Goal: Information Seeking & Learning: Learn about a topic

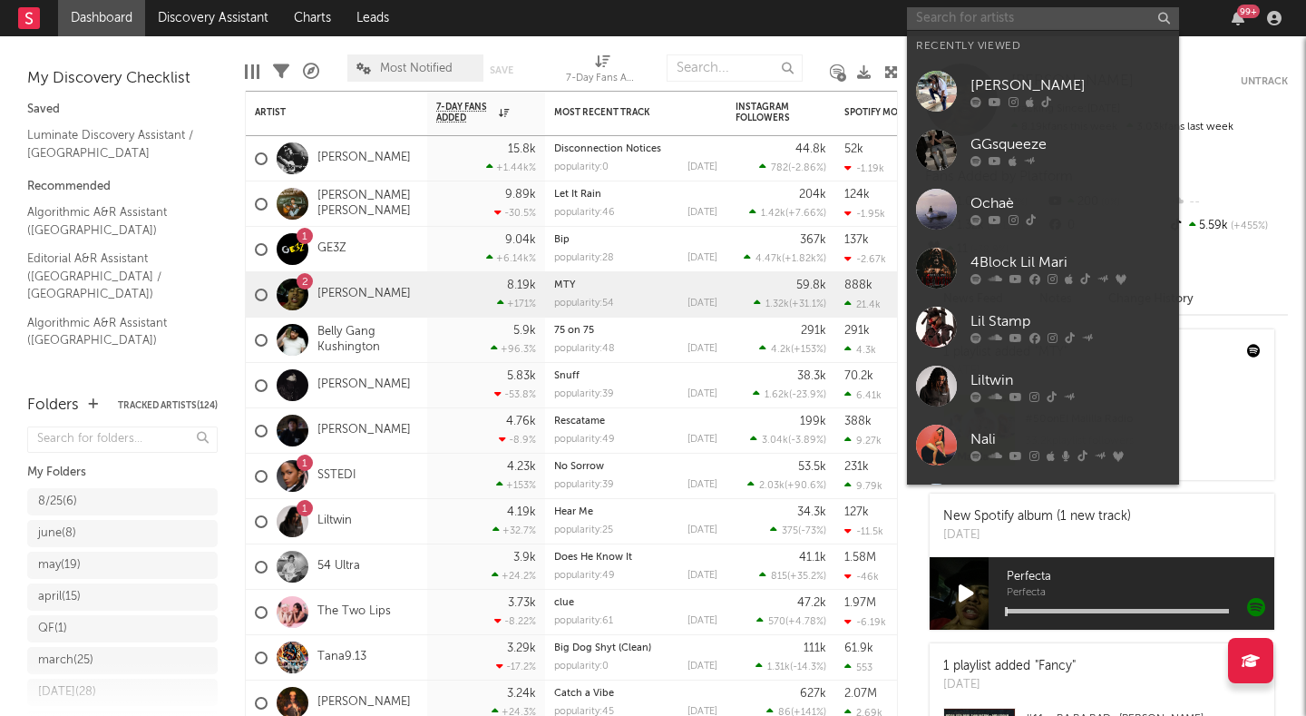
click at [959, 26] on input "text" at bounding box center [1043, 18] width 272 height 23
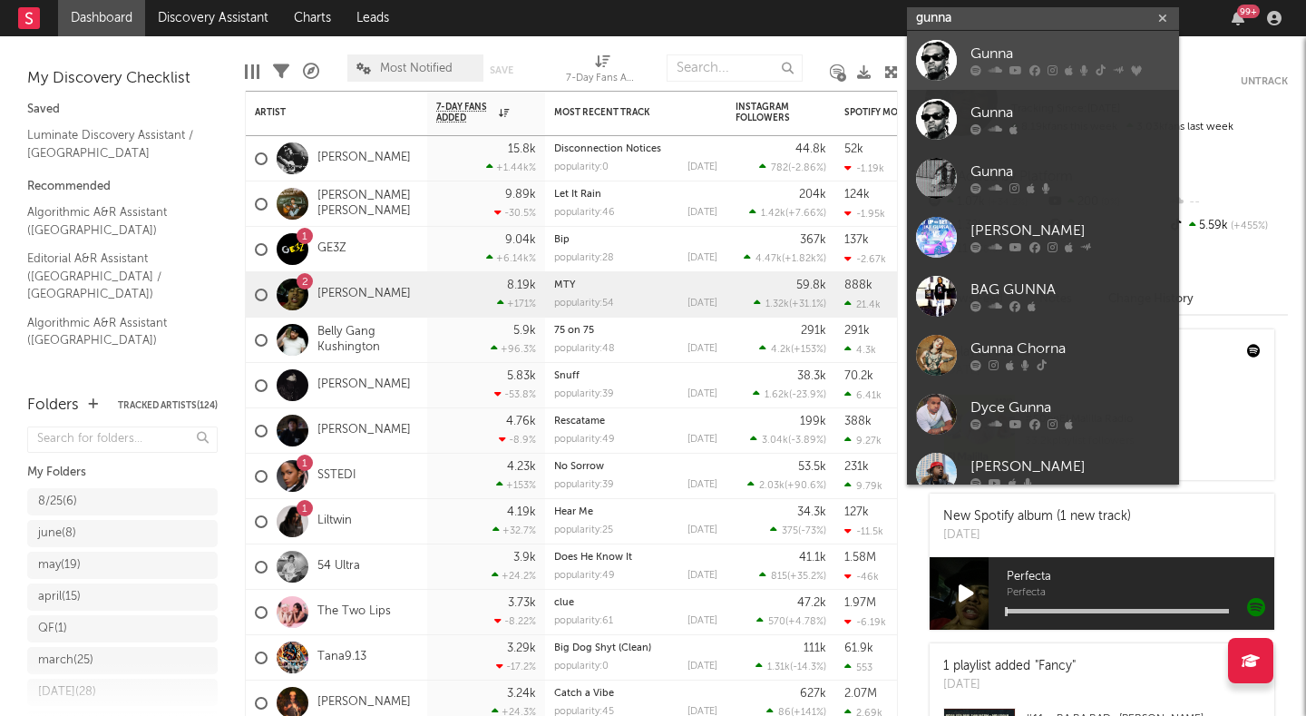
type input "gunna"
click at [995, 49] on div "Gunna" at bounding box center [1070, 55] width 200 height 22
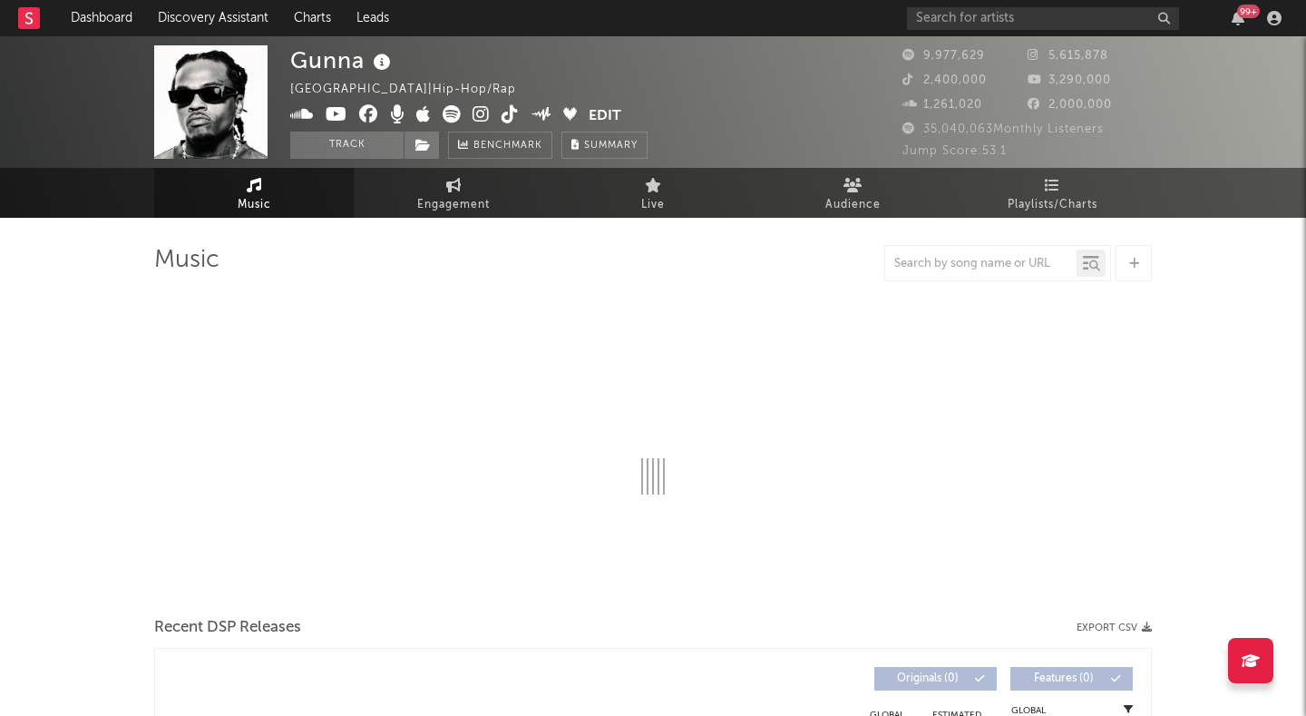
select select "6m"
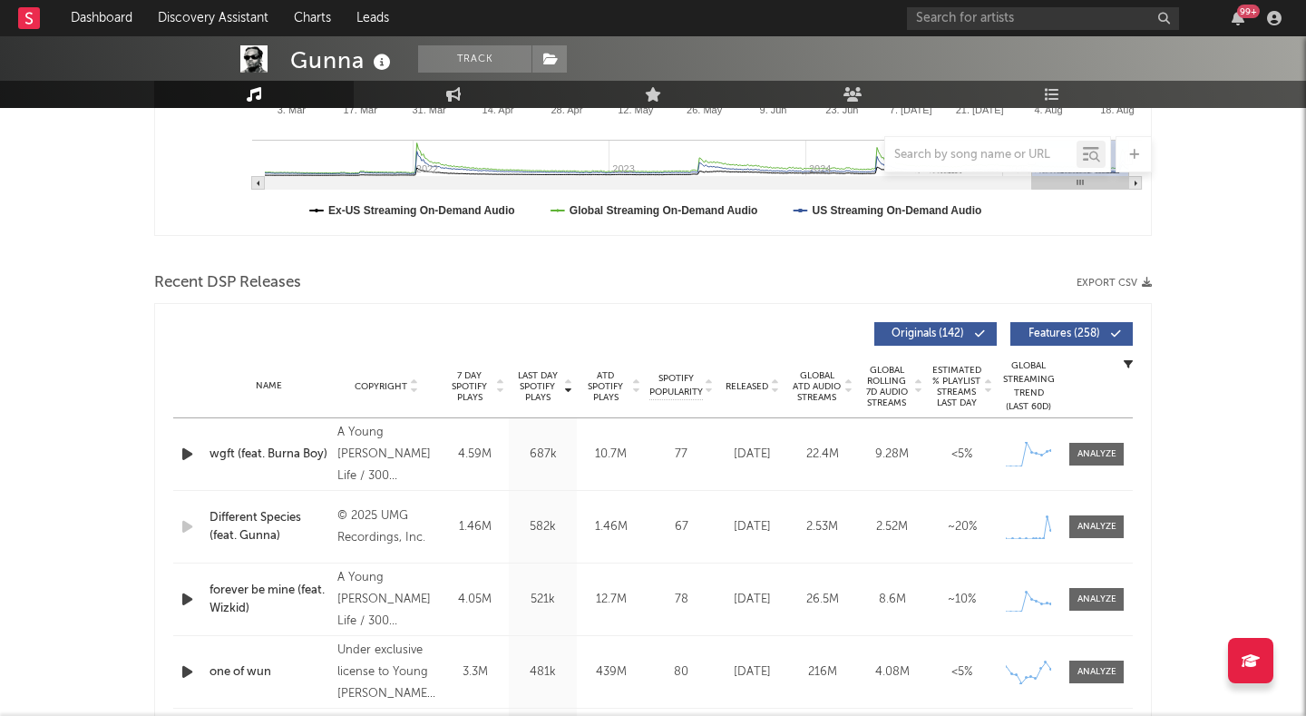
scroll to position [578, 0]
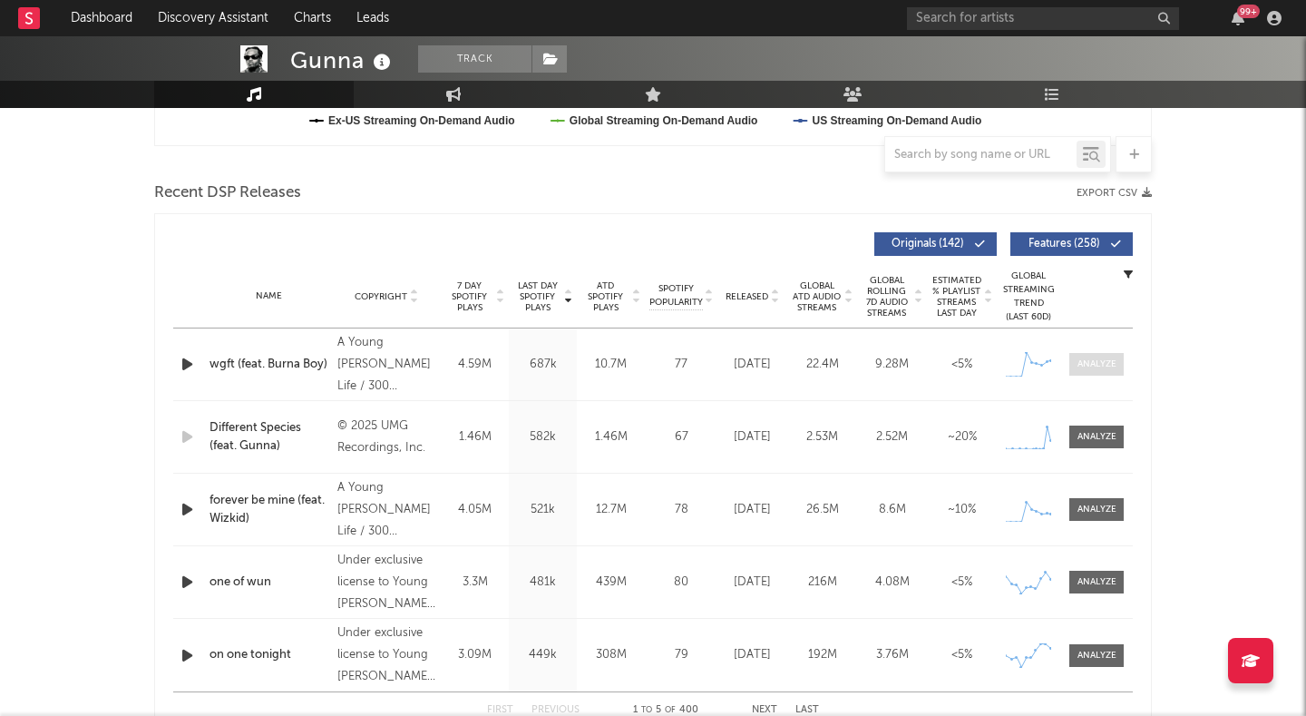
click at [1086, 373] on span at bounding box center [1096, 364] width 54 height 23
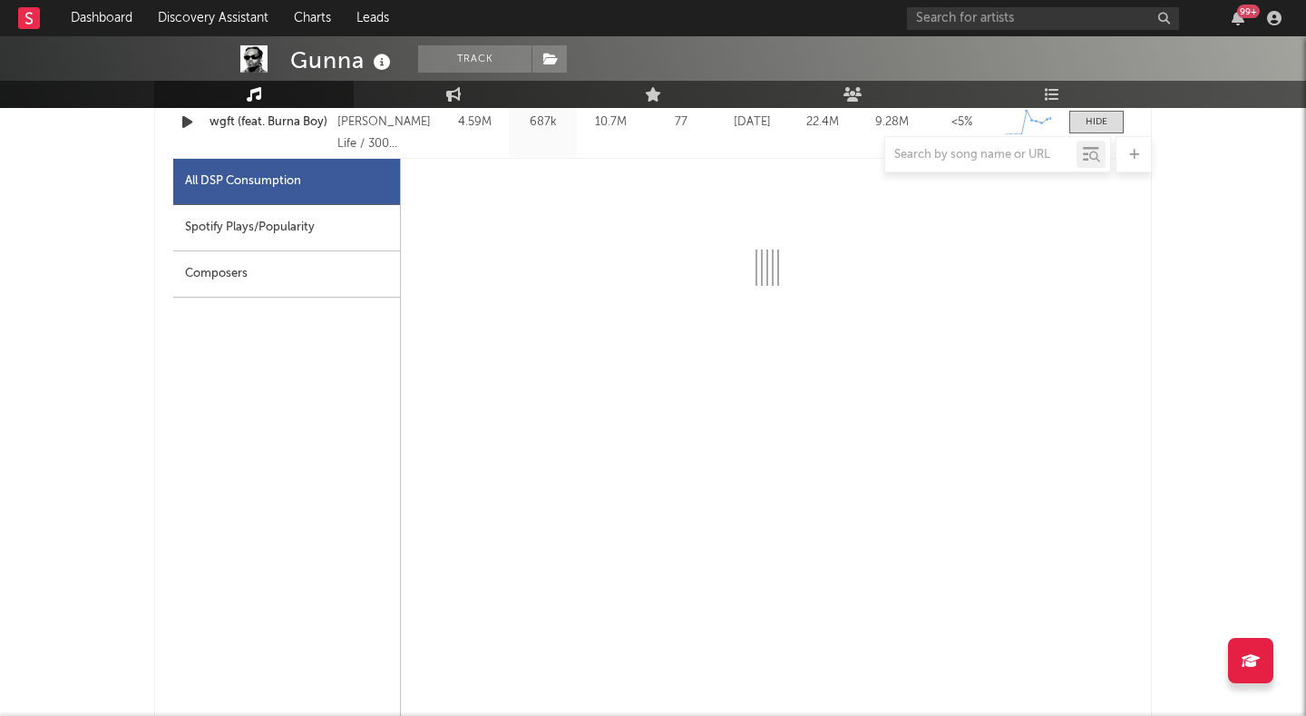
select select "1w"
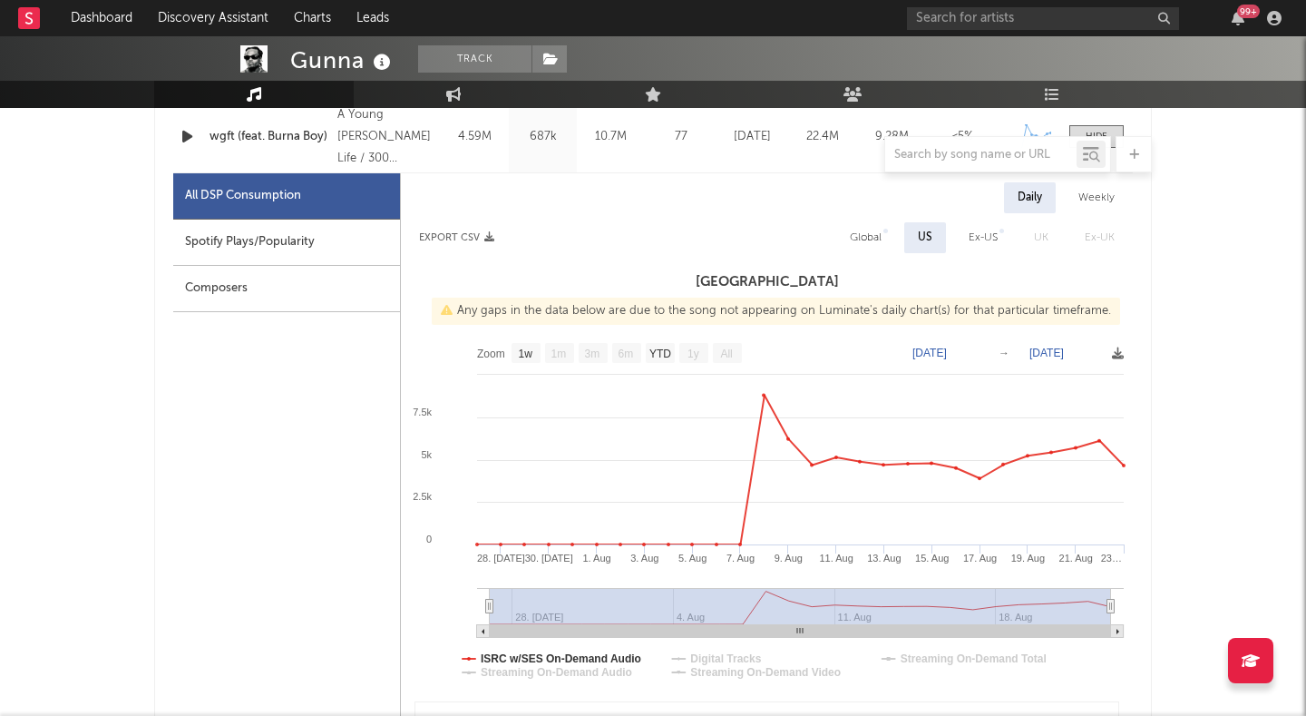
scroll to position [803, 0]
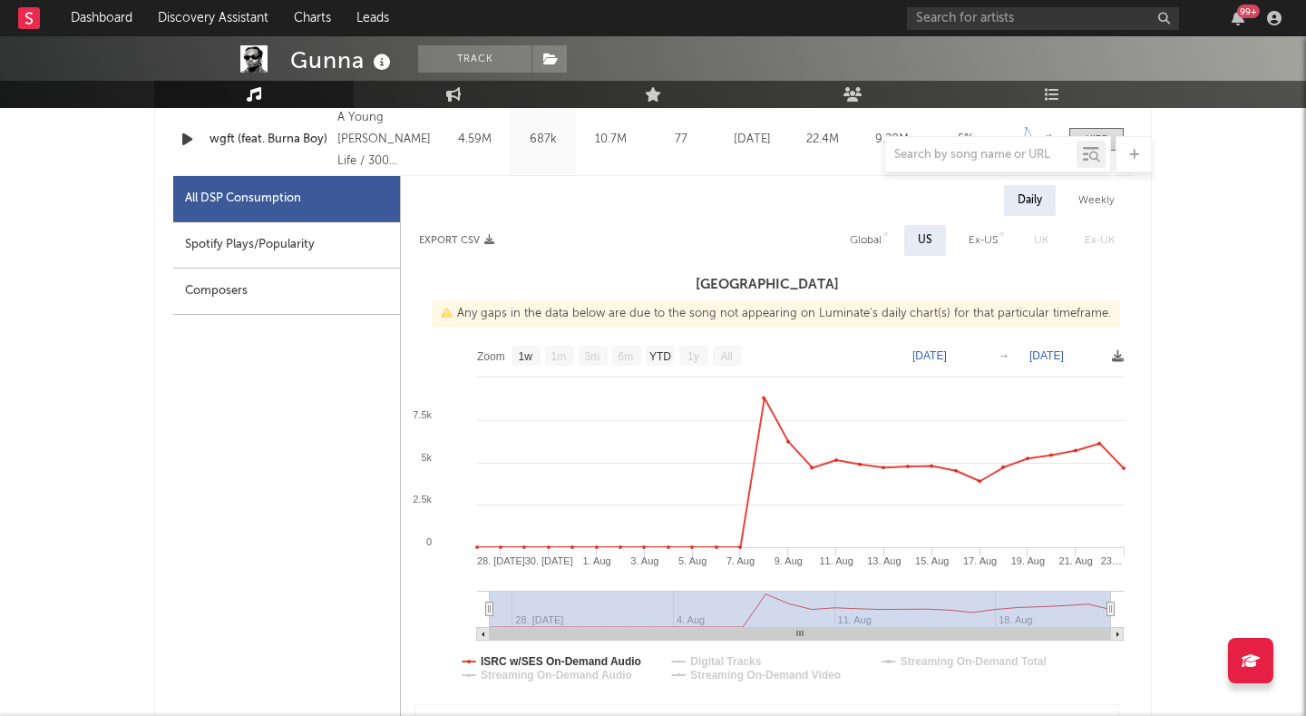
click at [1094, 196] on div "Weekly" at bounding box center [1096, 200] width 63 height 31
select select "1w"
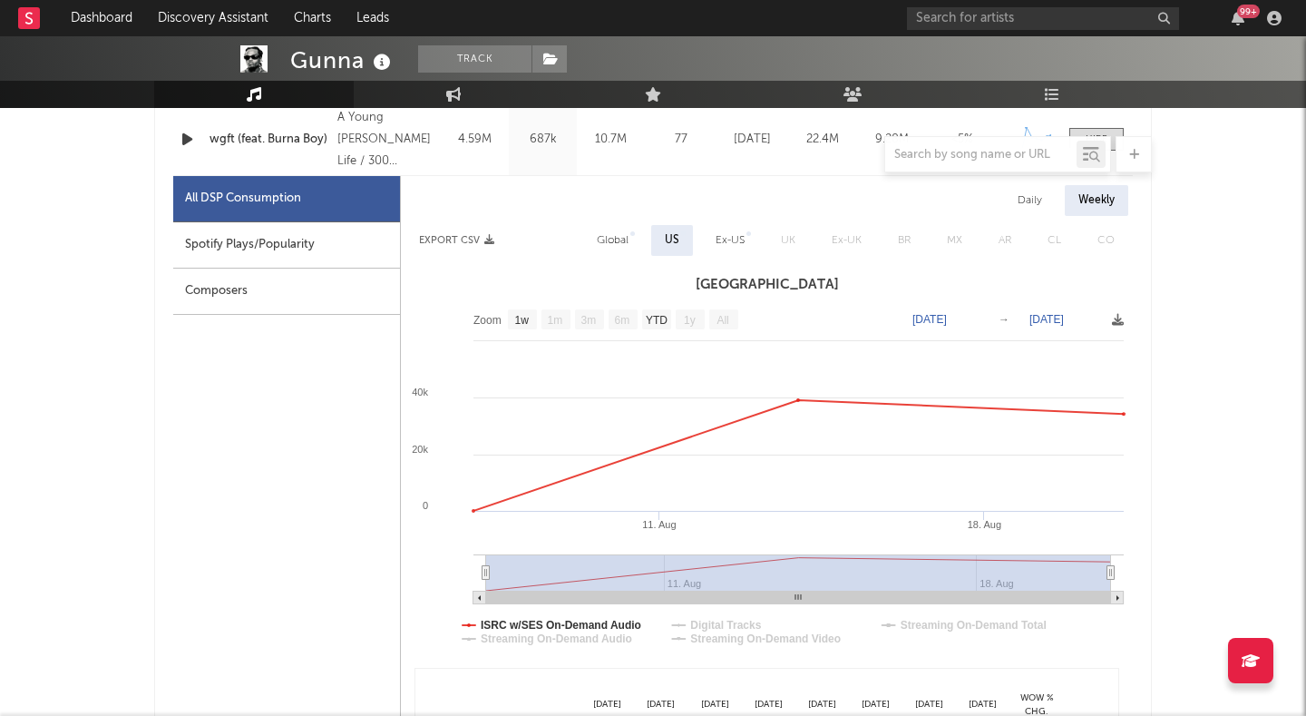
click at [1037, 200] on div "Daily" at bounding box center [1030, 200] width 52 height 31
select select "1w"
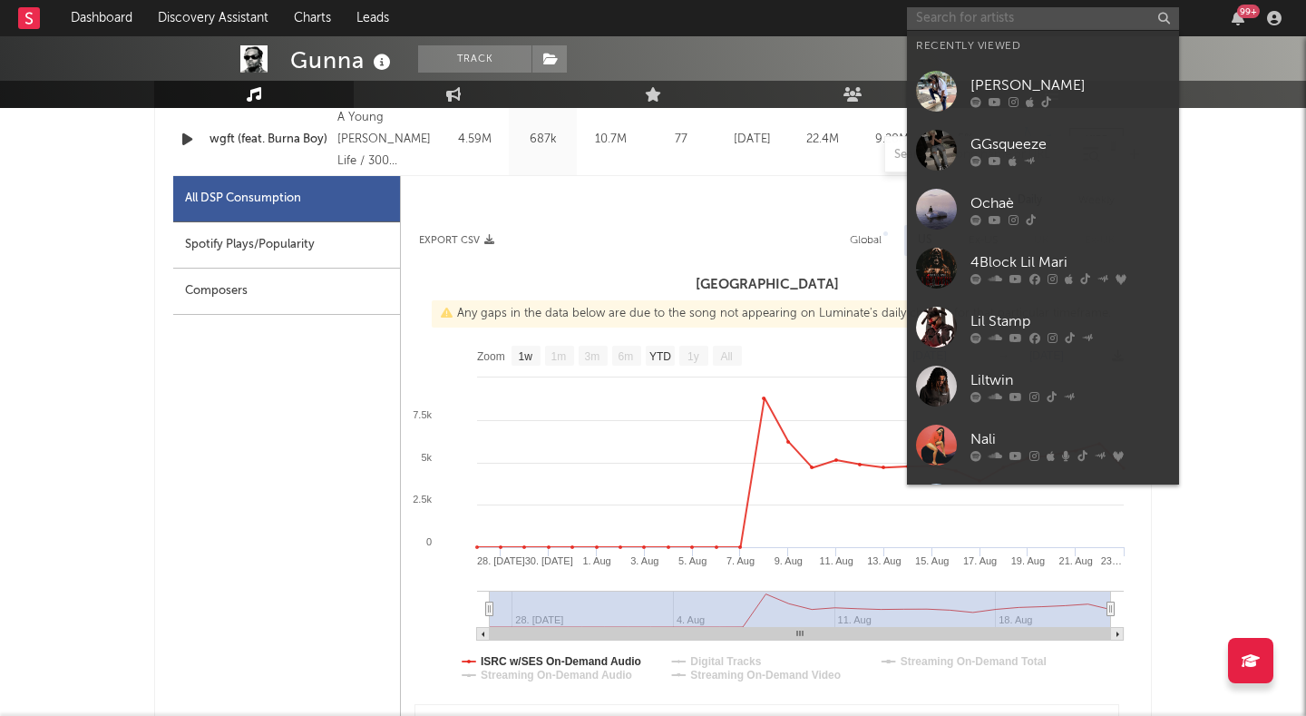
click at [931, 24] on input "text" at bounding box center [1043, 18] width 272 height 23
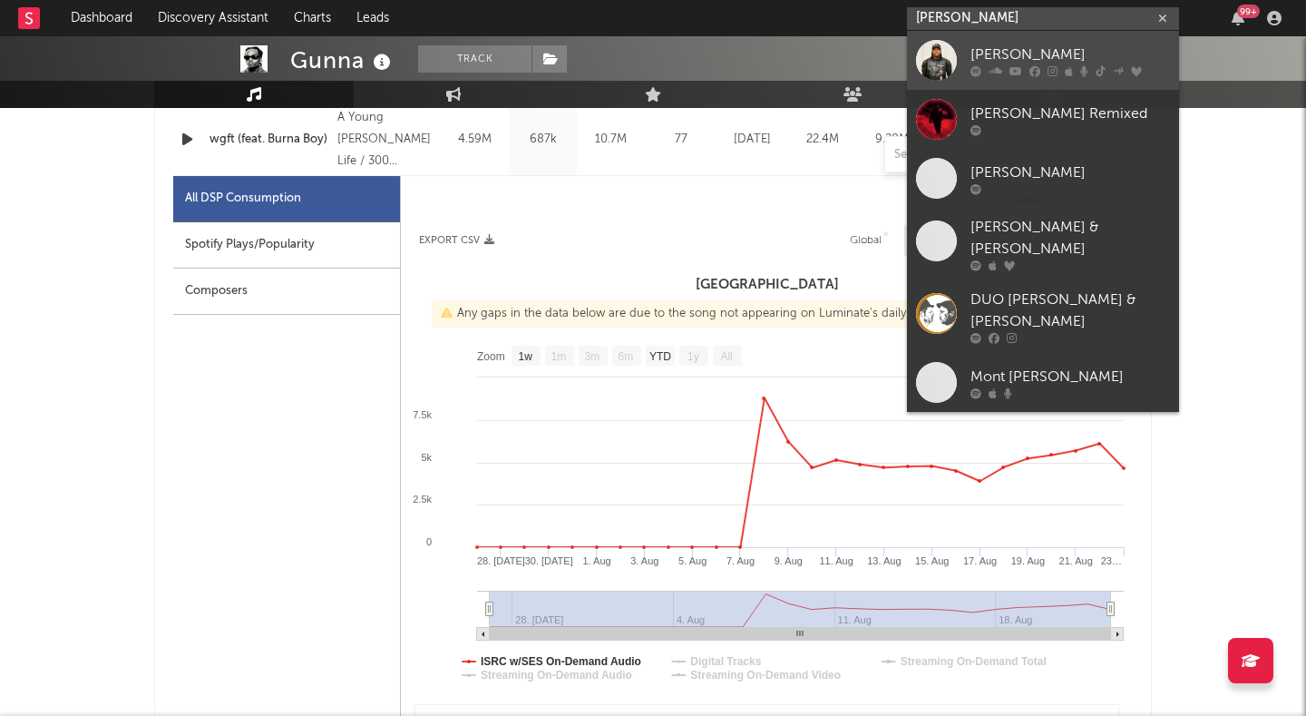
type input "[PERSON_NAME]"
click at [950, 56] on div at bounding box center [936, 60] width 41 height 41
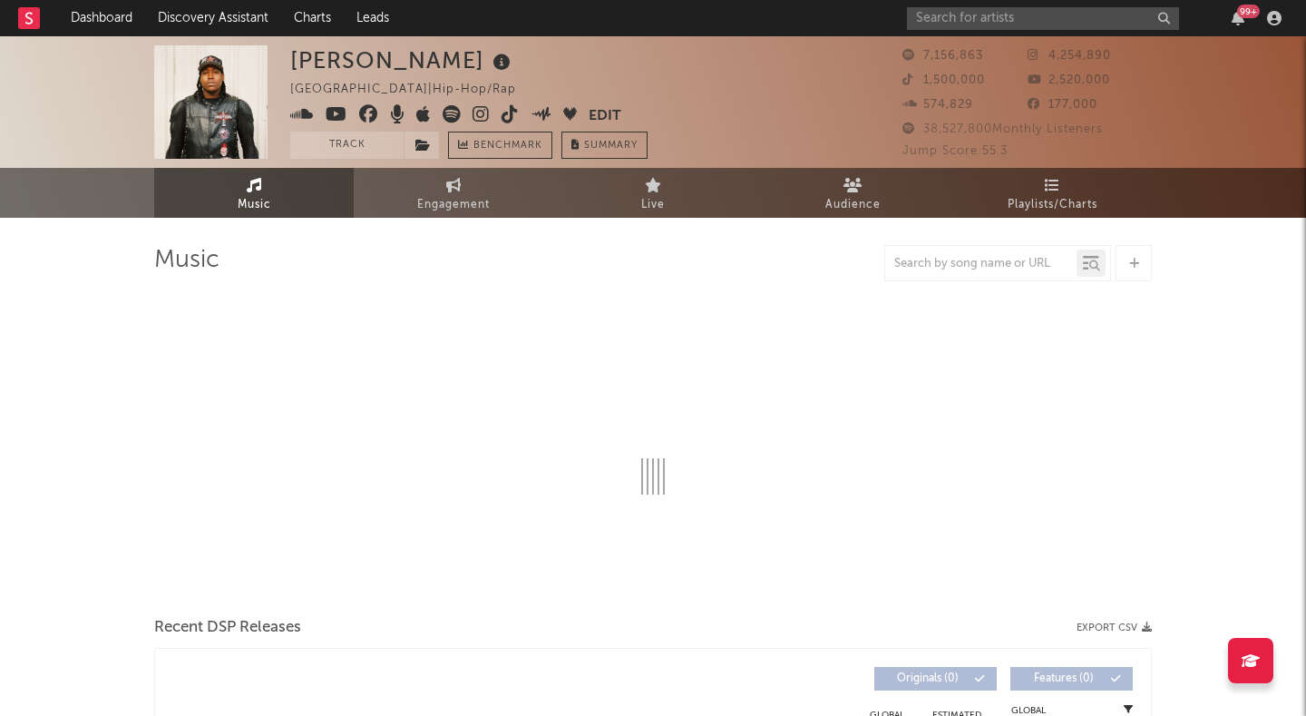
select select "6m"
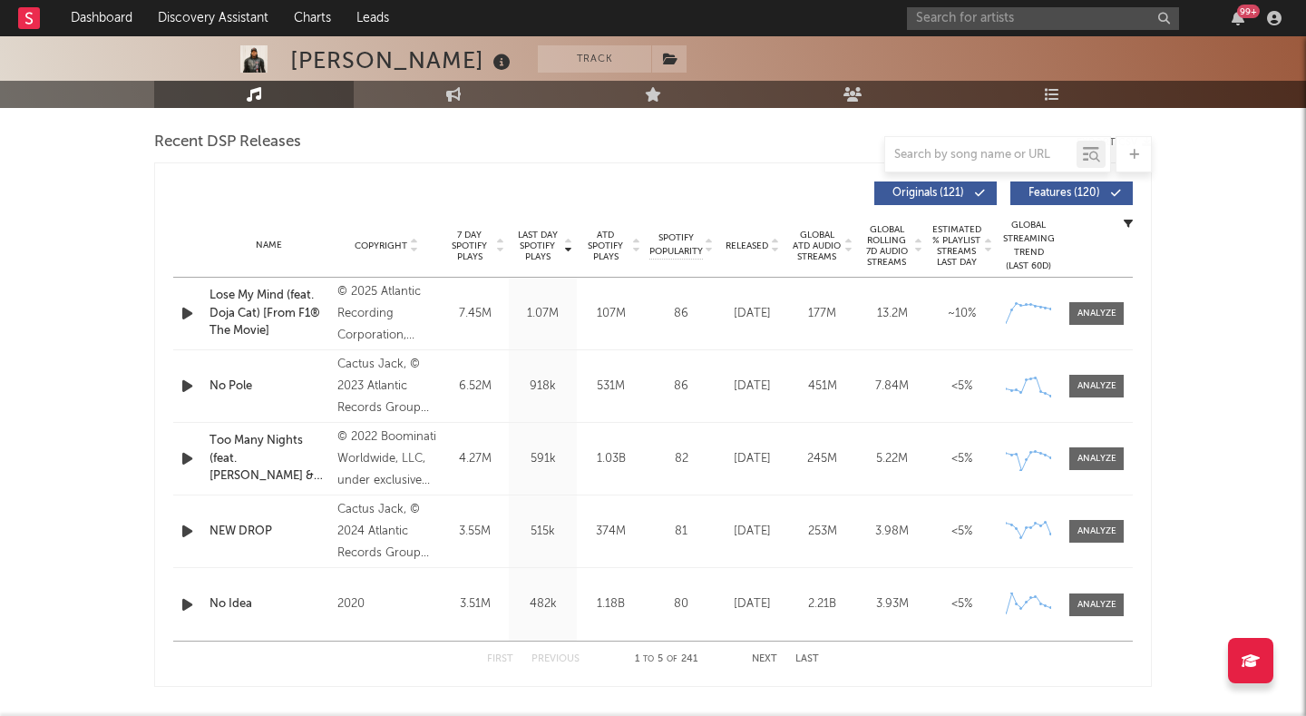
scroll to position [662, 0]
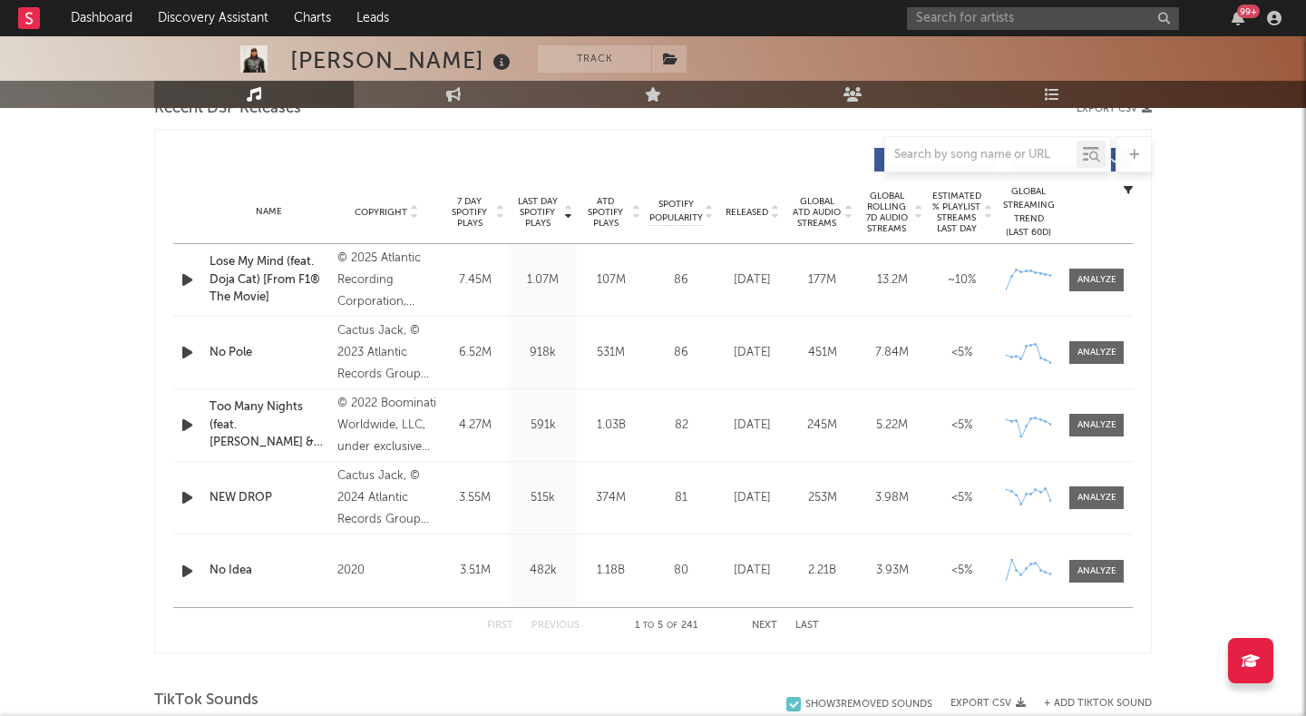
click at [1083, 280] on div at bounding box center [1096, 280] width 39 height 14
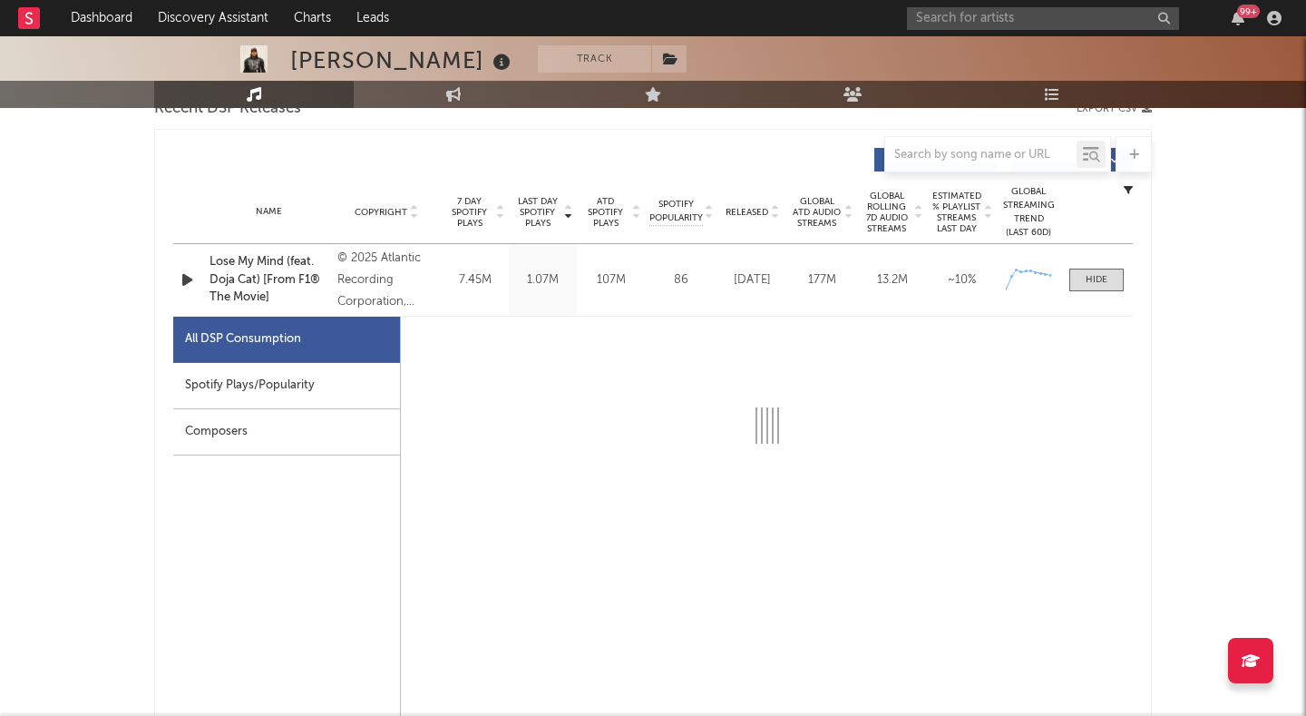
select select "1w"
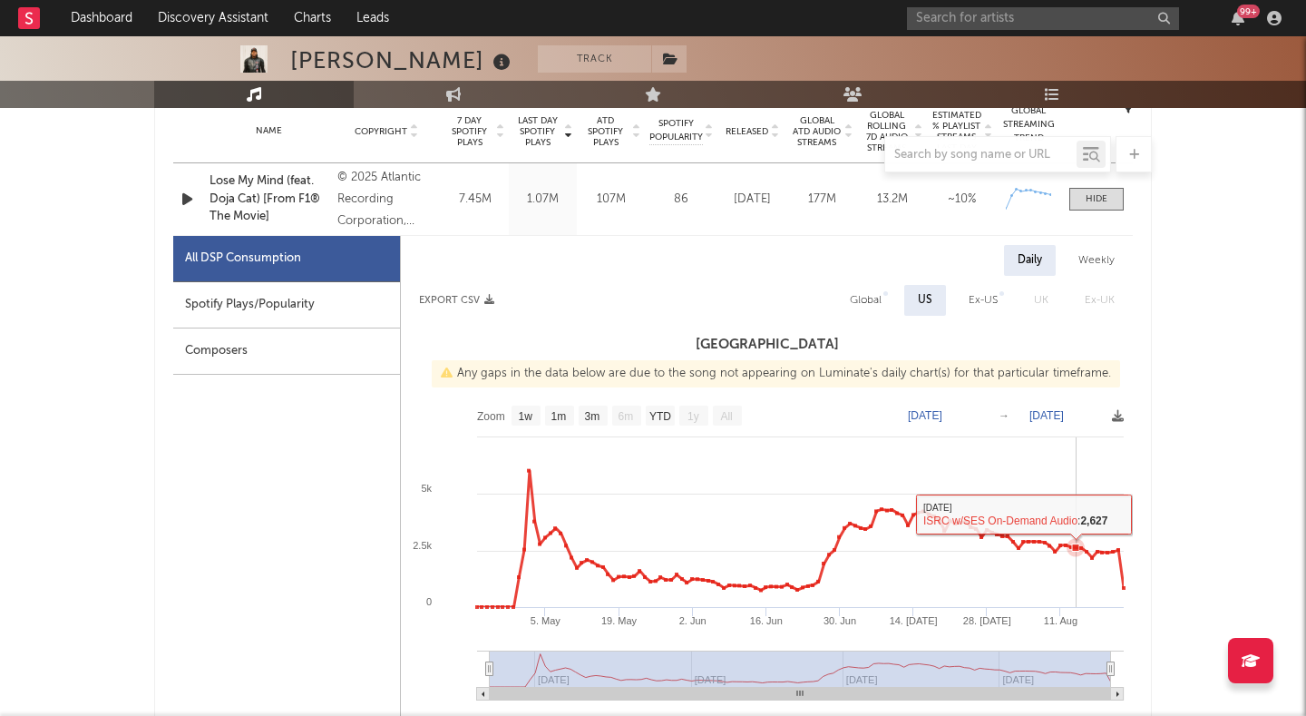
scroll to position [631, 0]
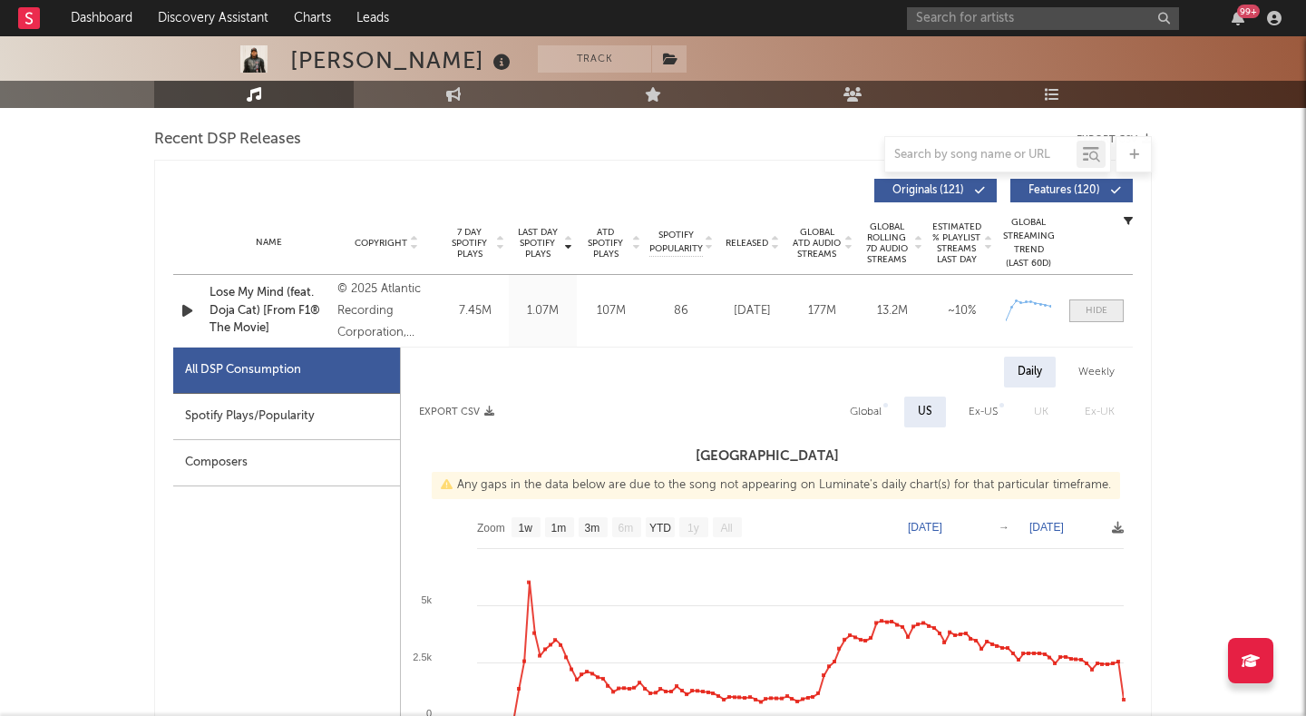
click at [1081, 303] on span at bounding box center [1096, 310] width 54 height 23
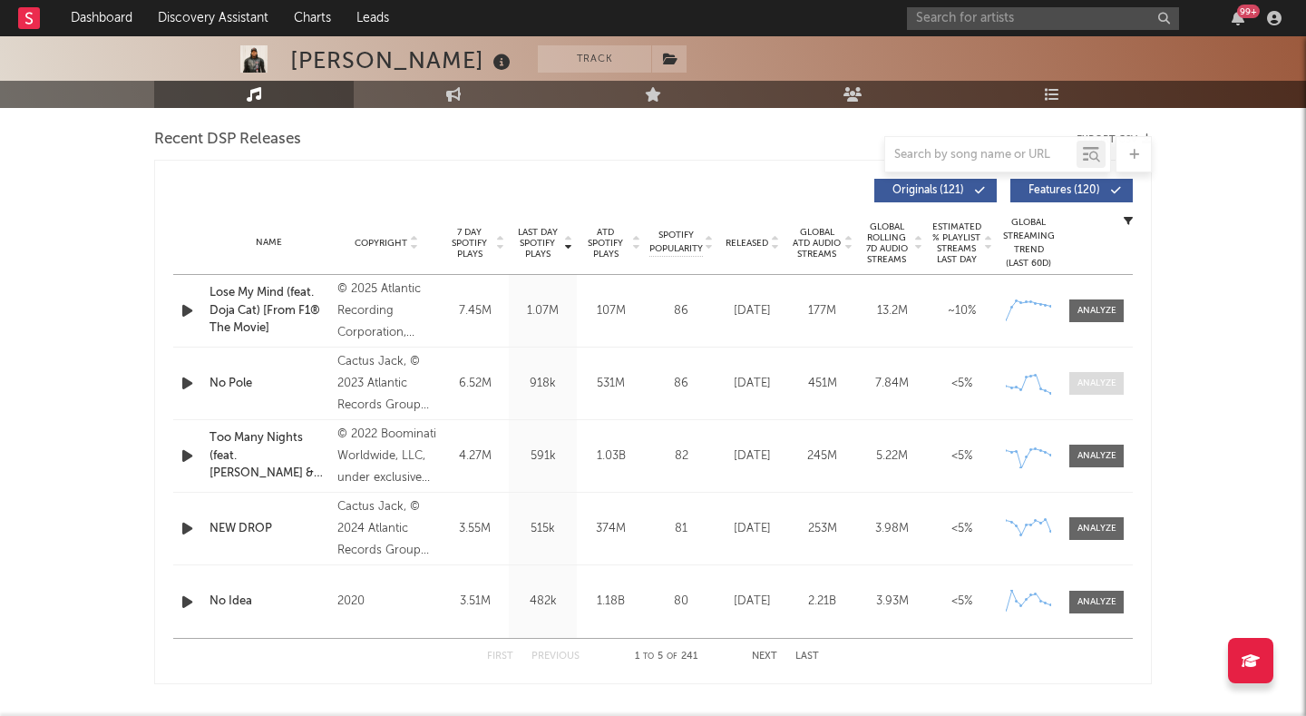
click at [1081, 379] on div at bounding box center [1096, 383] width 39 height 14
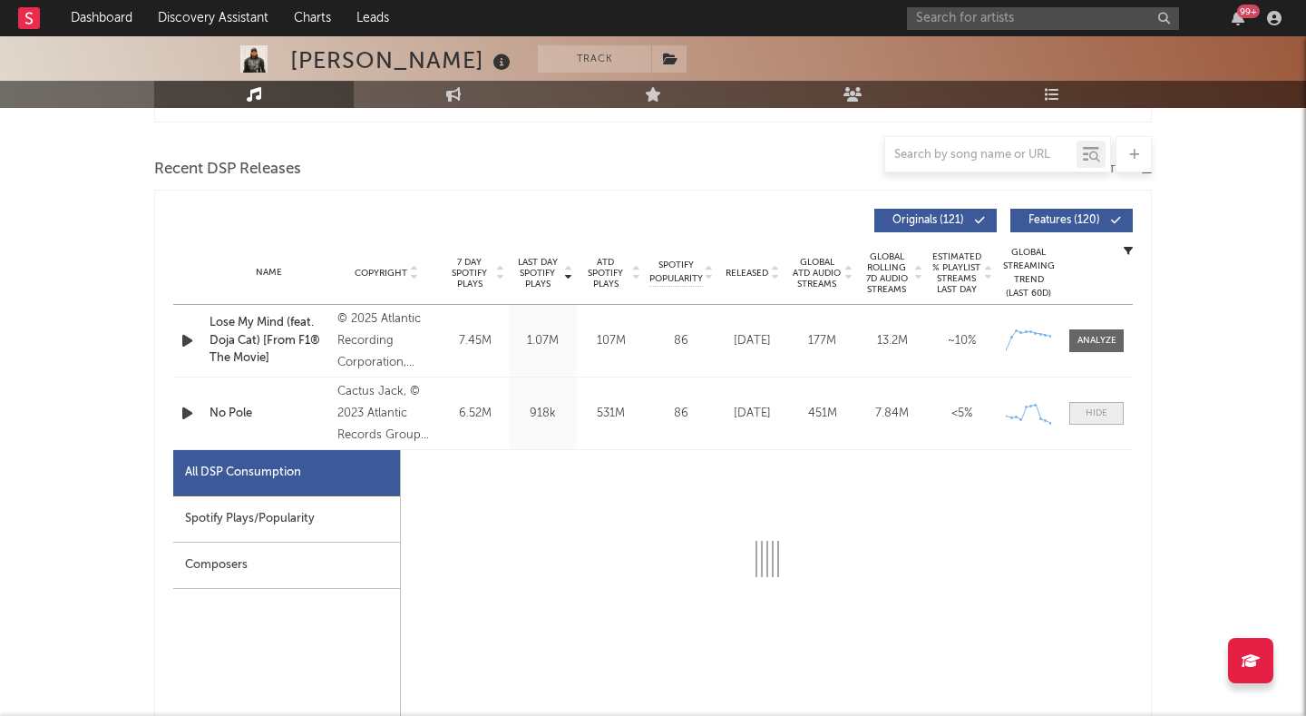
select select "6m"
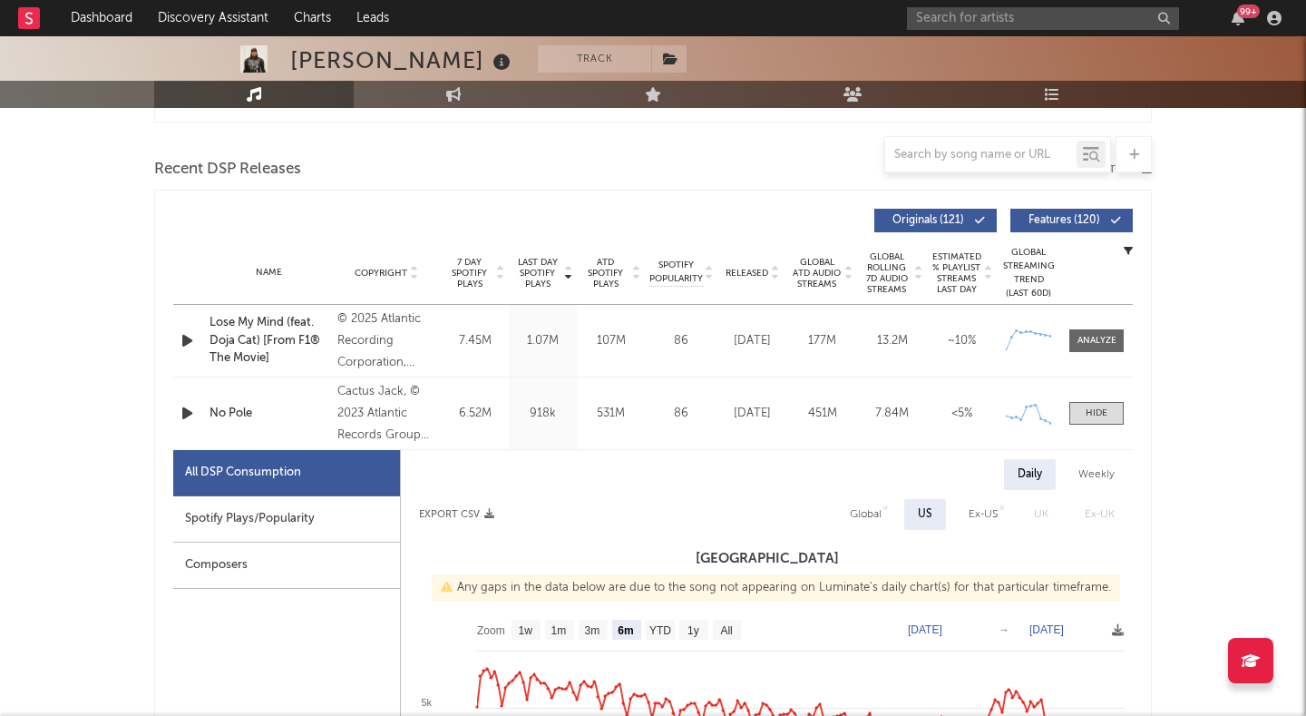
scroll to position [571, 0]
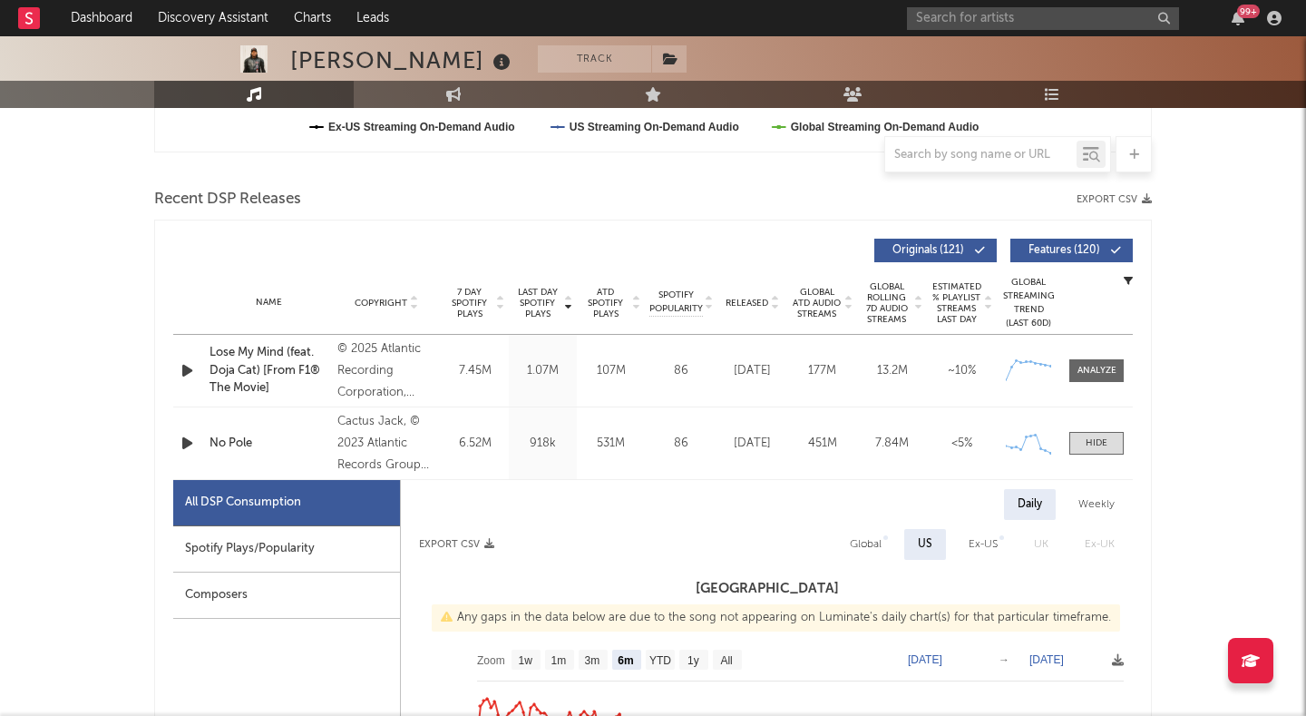
click at [755, 300] on span "Released" at bounding box center [747, 302] width 43 height 11
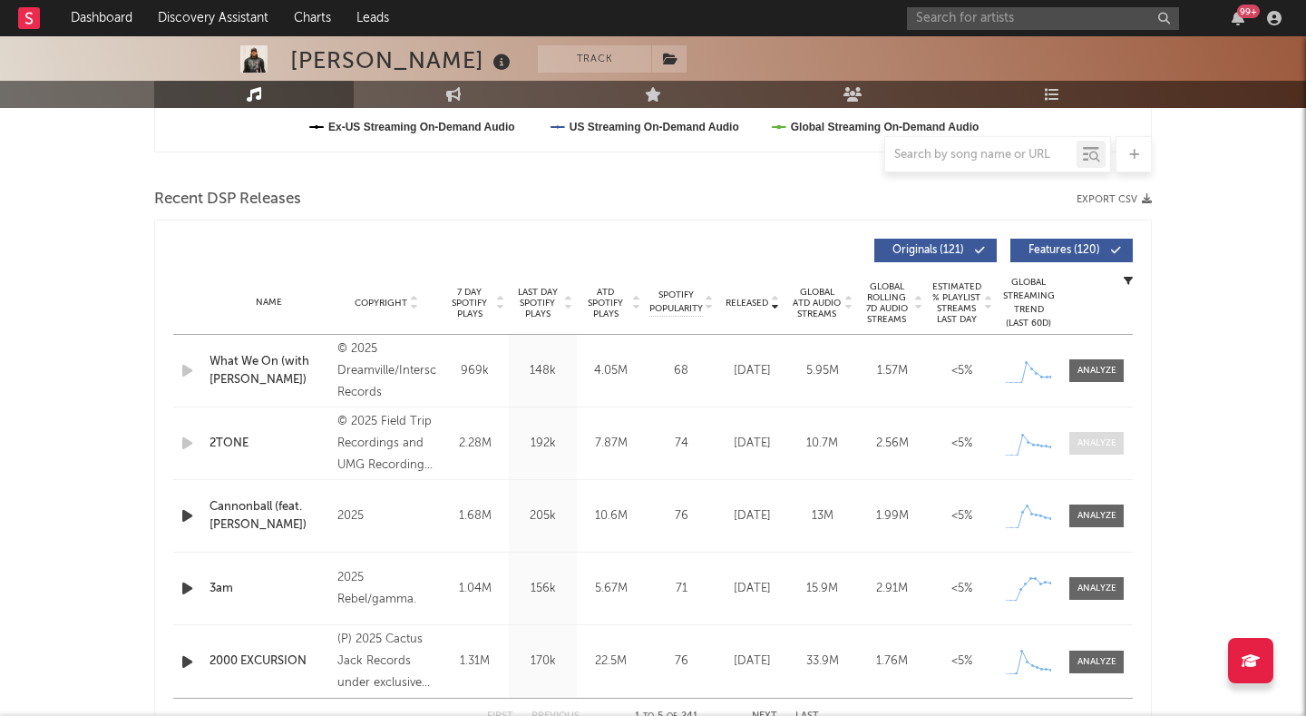
click at [1089, 443] on div at bounding box center [1096, 443] width 39 height 14
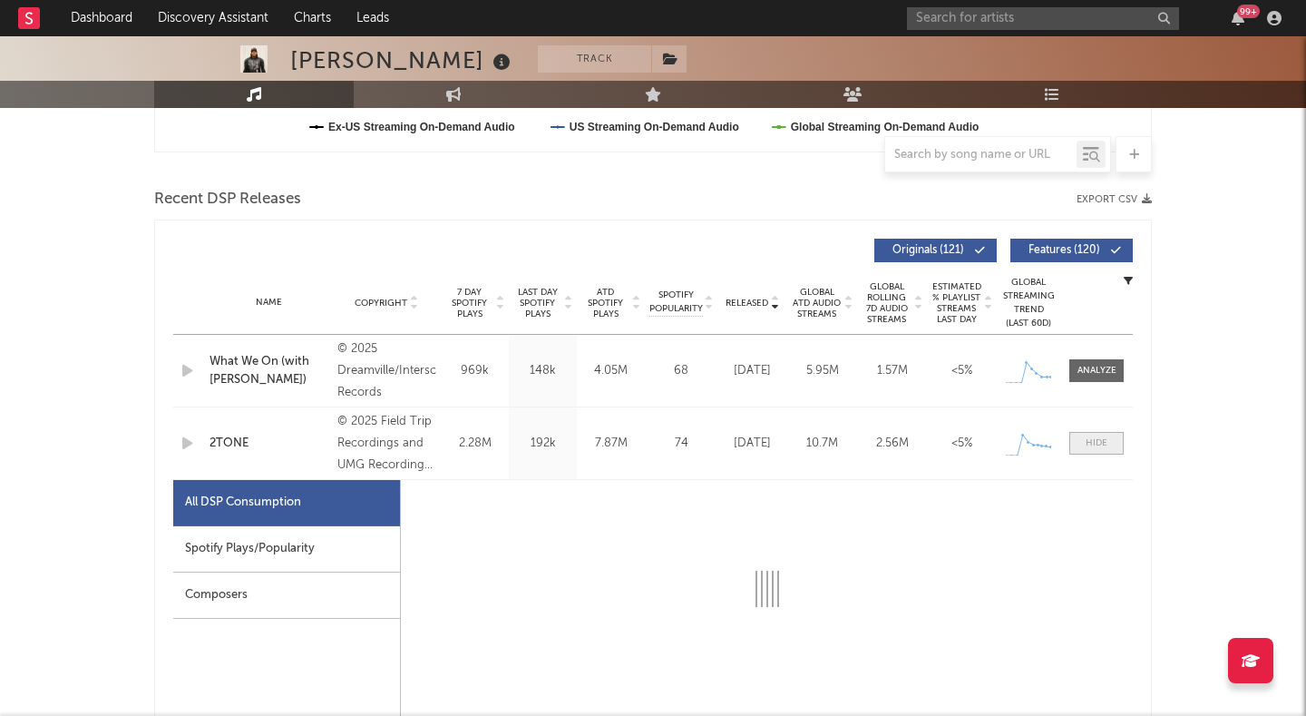
select select "1w"
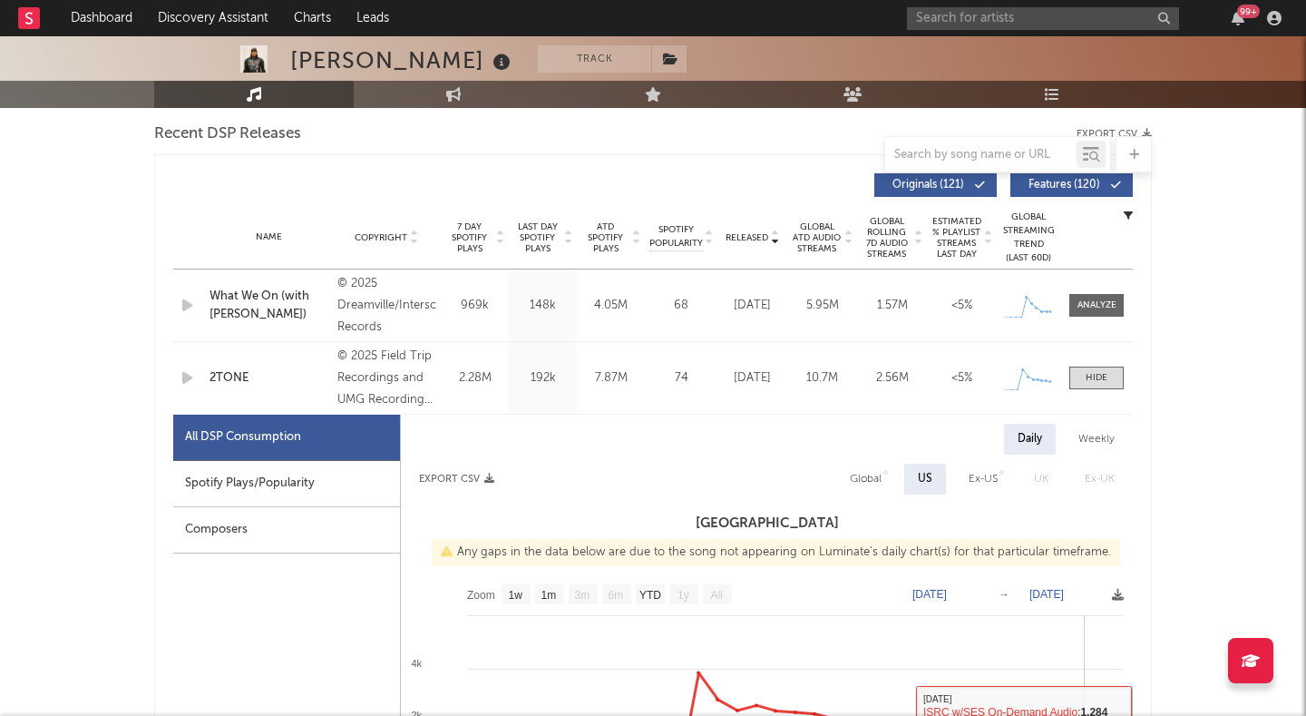
scroll to position [609, 0]
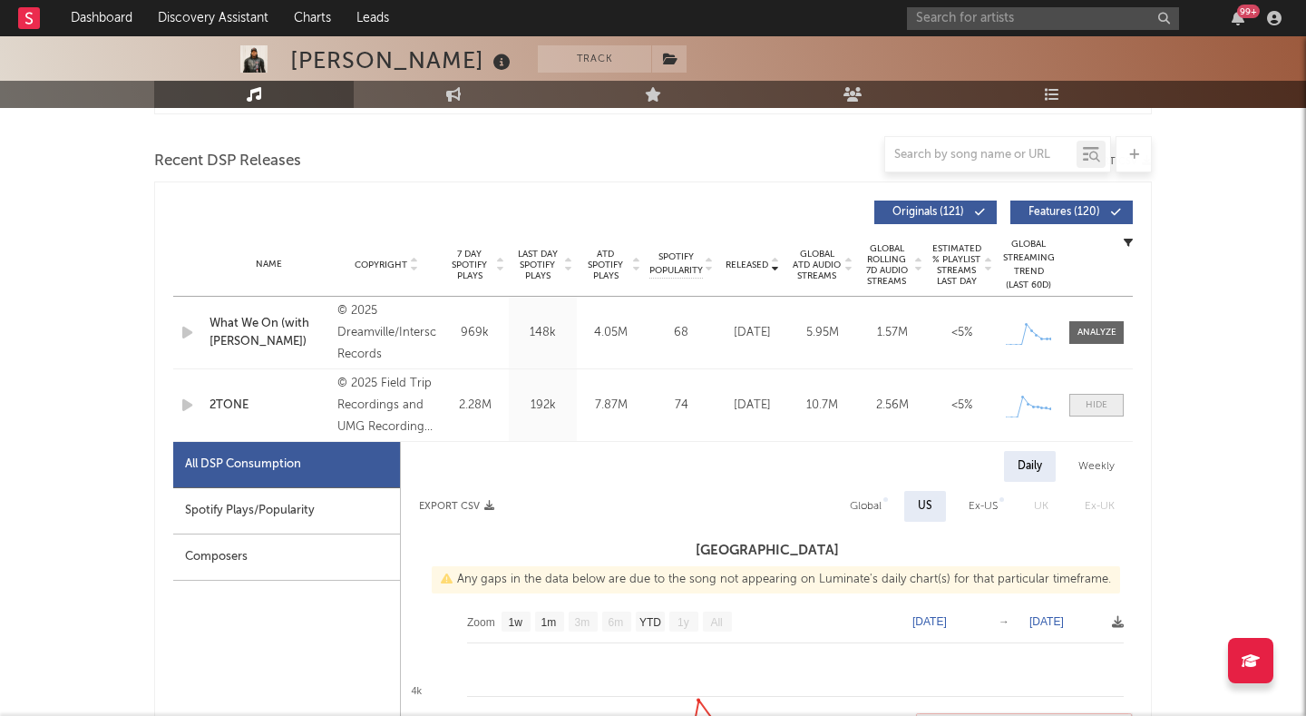
click at [1093, 398] on div at bounding box center [1097, 405] width 22 height 14
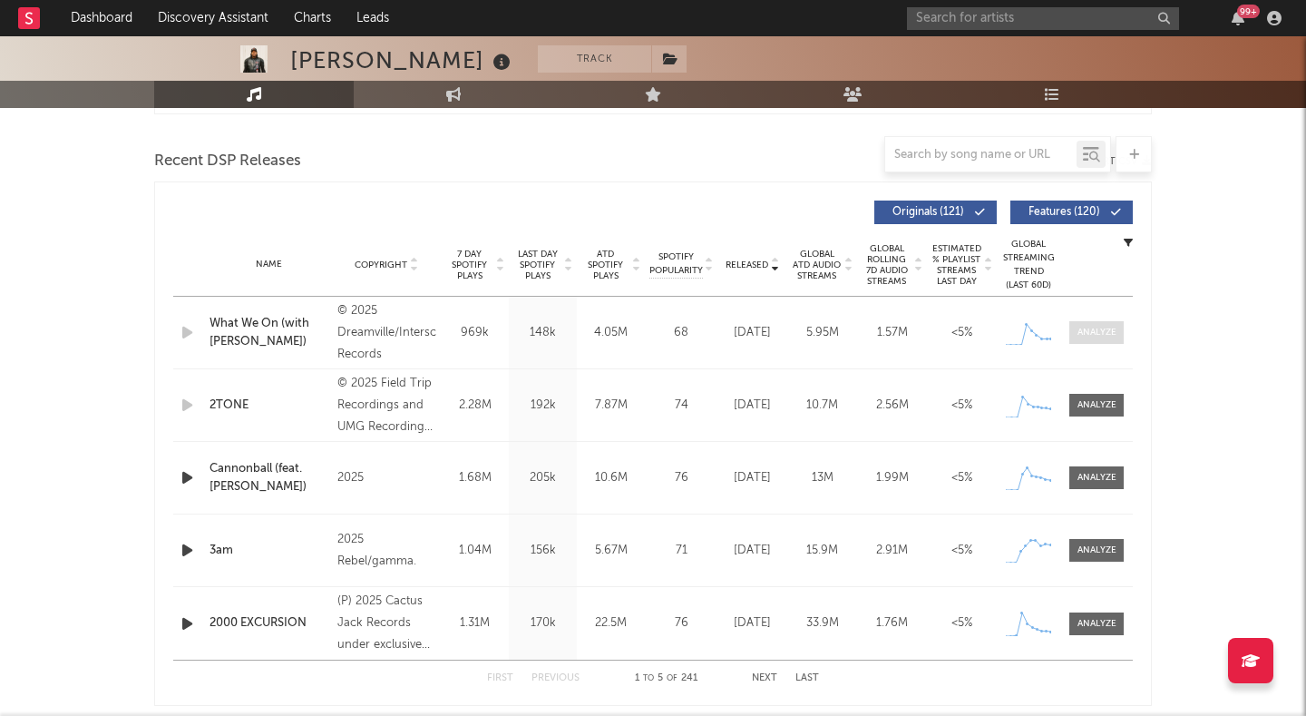
click at [1092, 331] on div at bounding box center [1096, 333] width 39 height 14
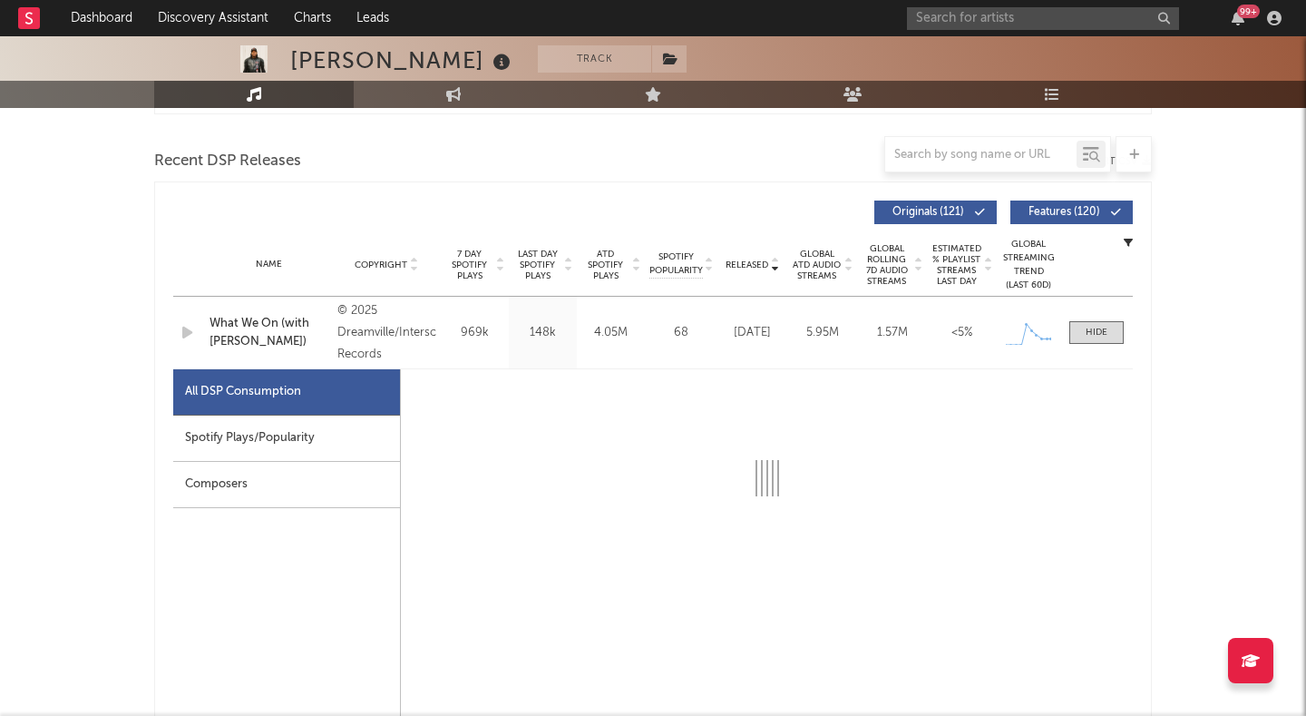
select select "1w"
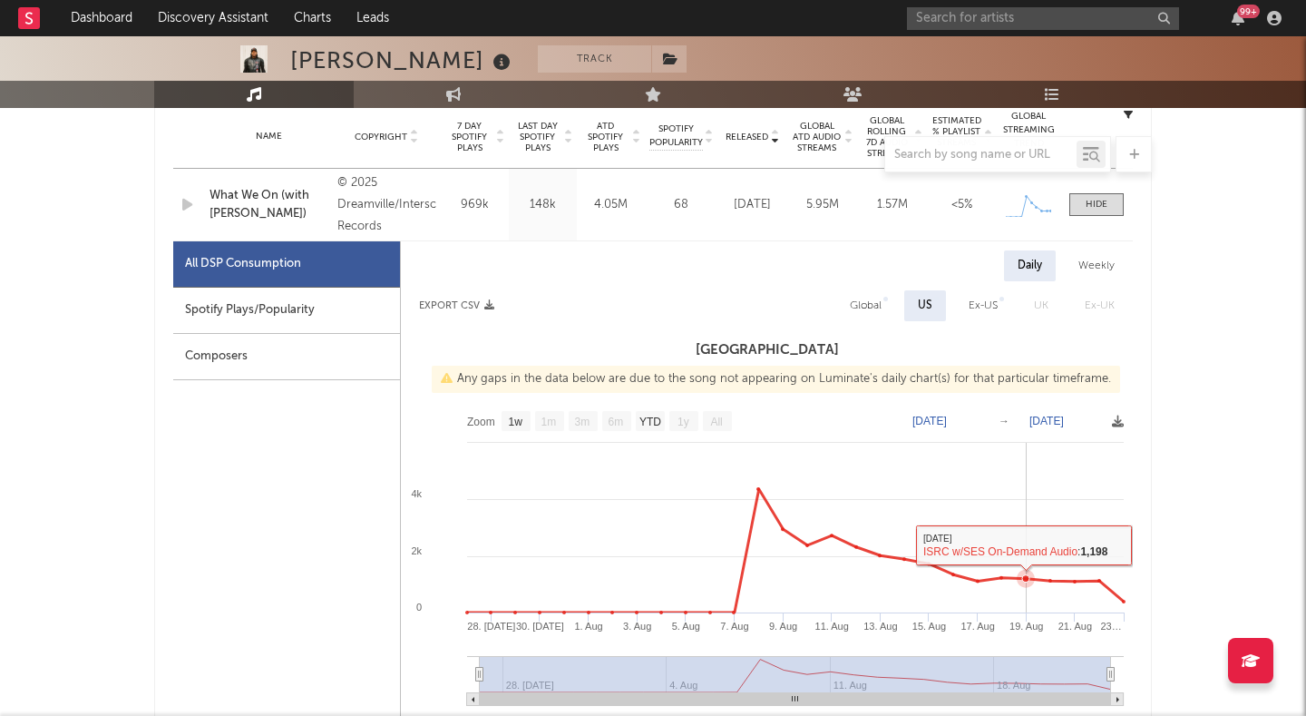
scroll to position [735, 0]
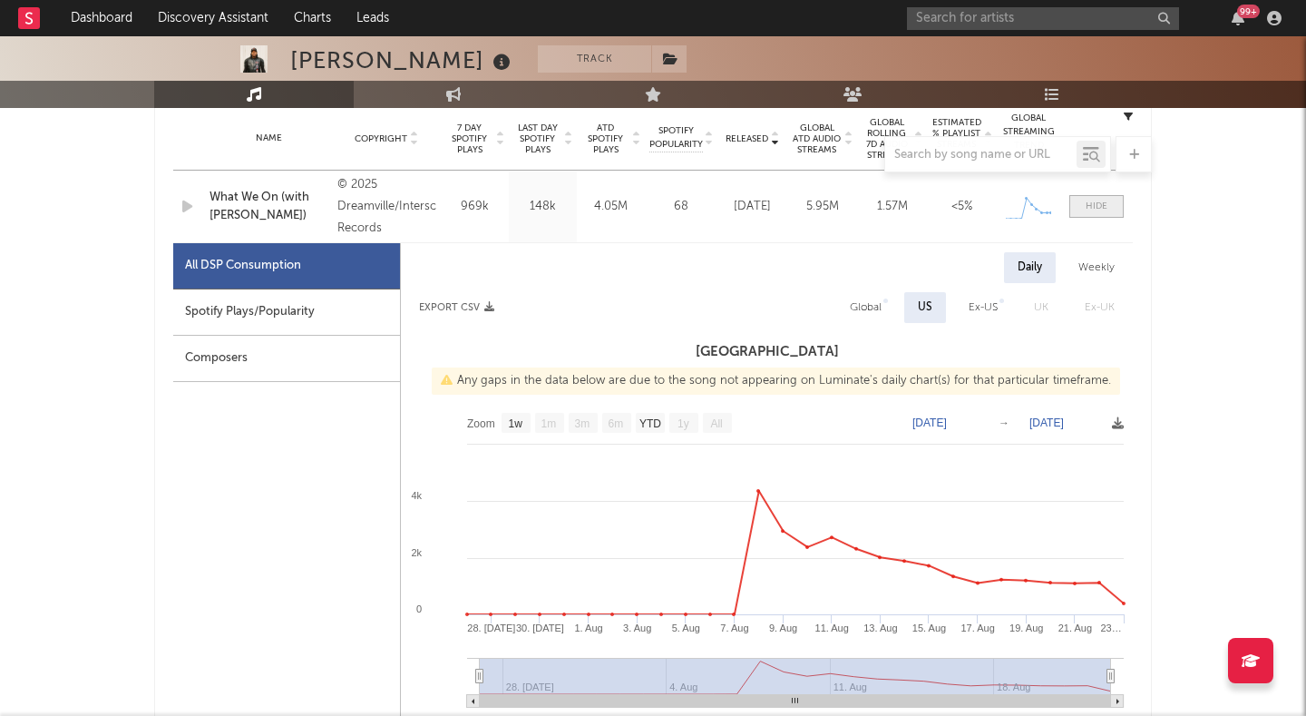
click at [1091, 211] on div at bounding box center [1097, 207] width 22 height 14
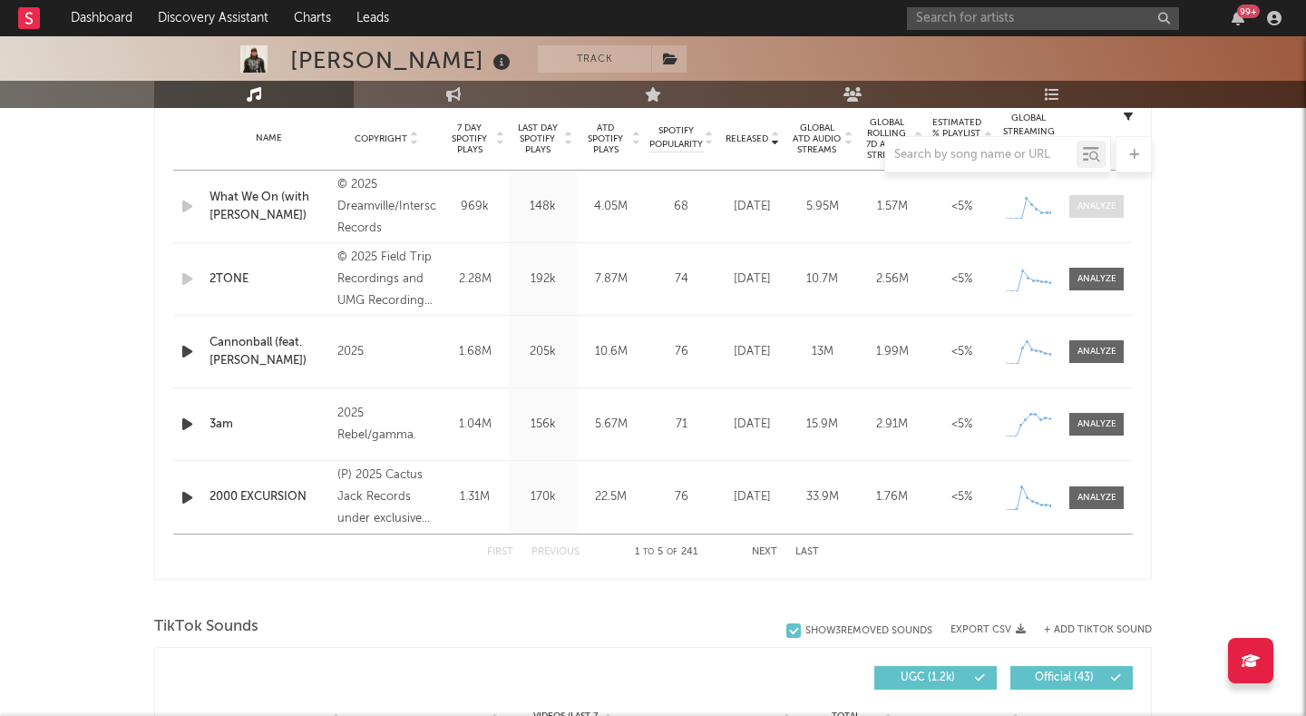
click at [1091, 211] on div at bounding box center [1096, 207] width 39 height 14
select select "1w"
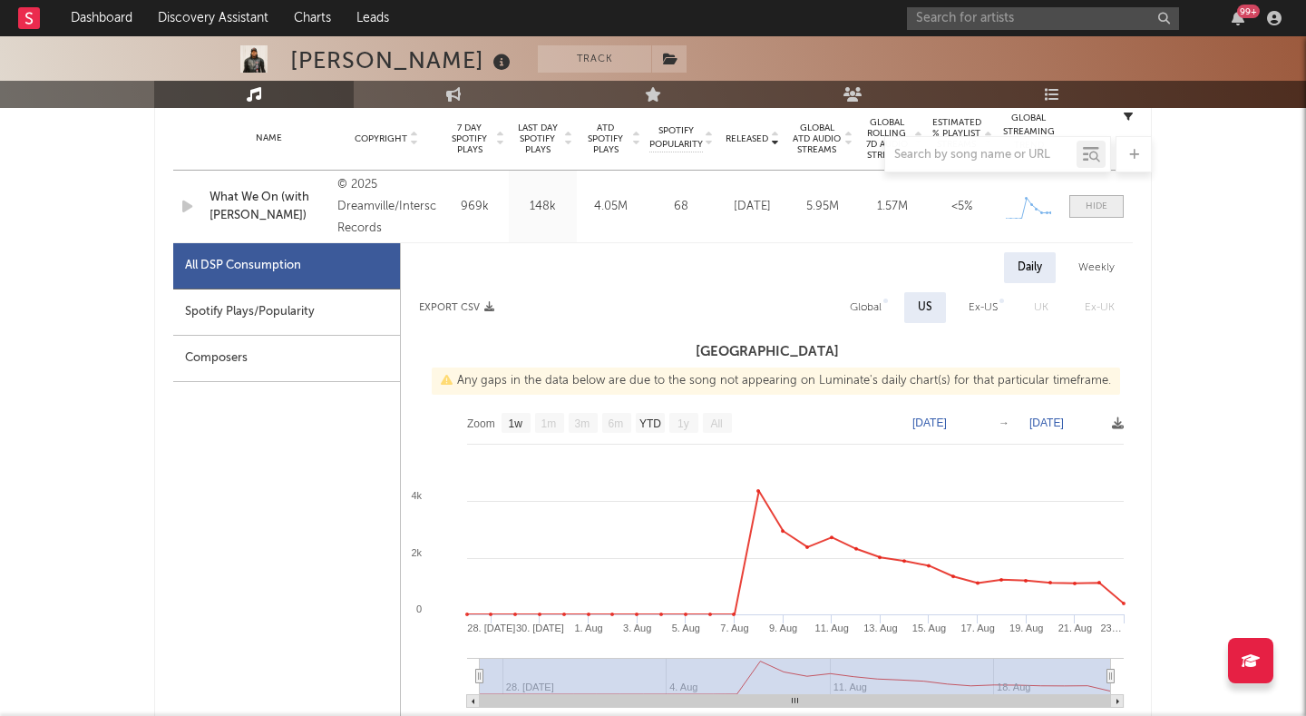
click at [1092, 206] on div at bounding box center [1097, 207] width 22 height 14
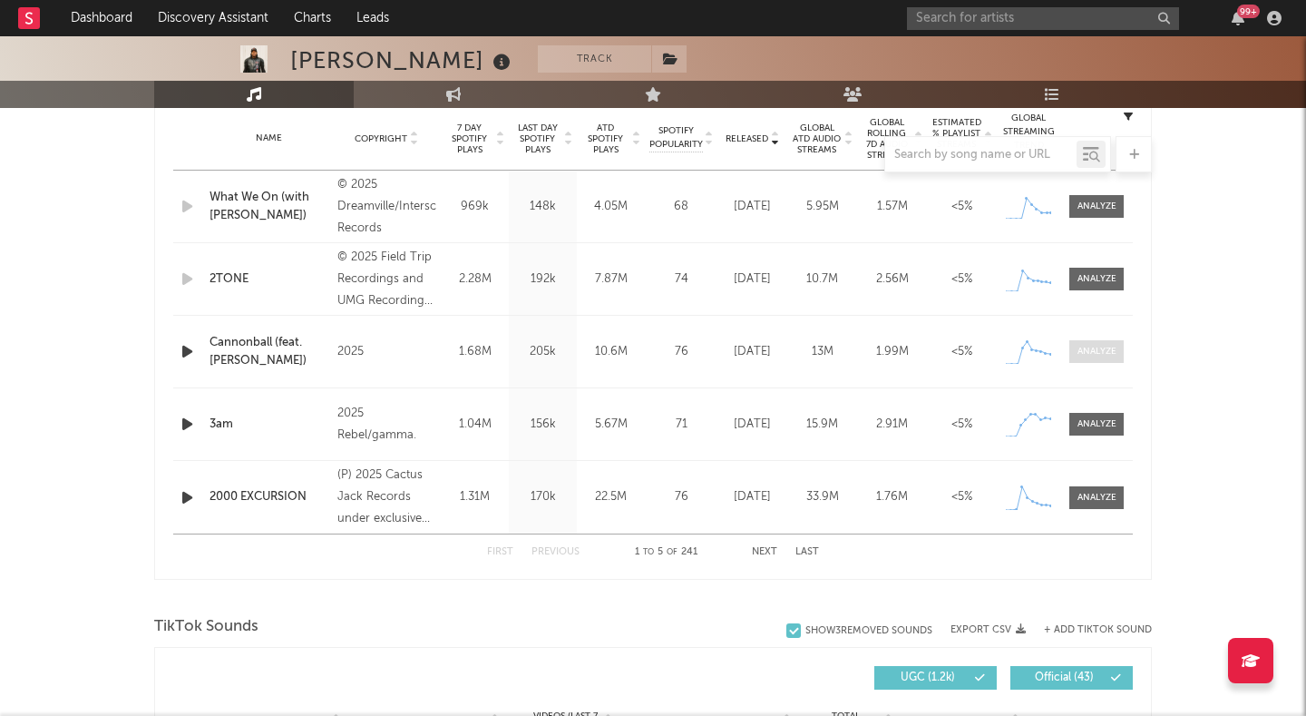
click at [1099, 344] on span at bounding box center [1096, 351] width 54 height 23
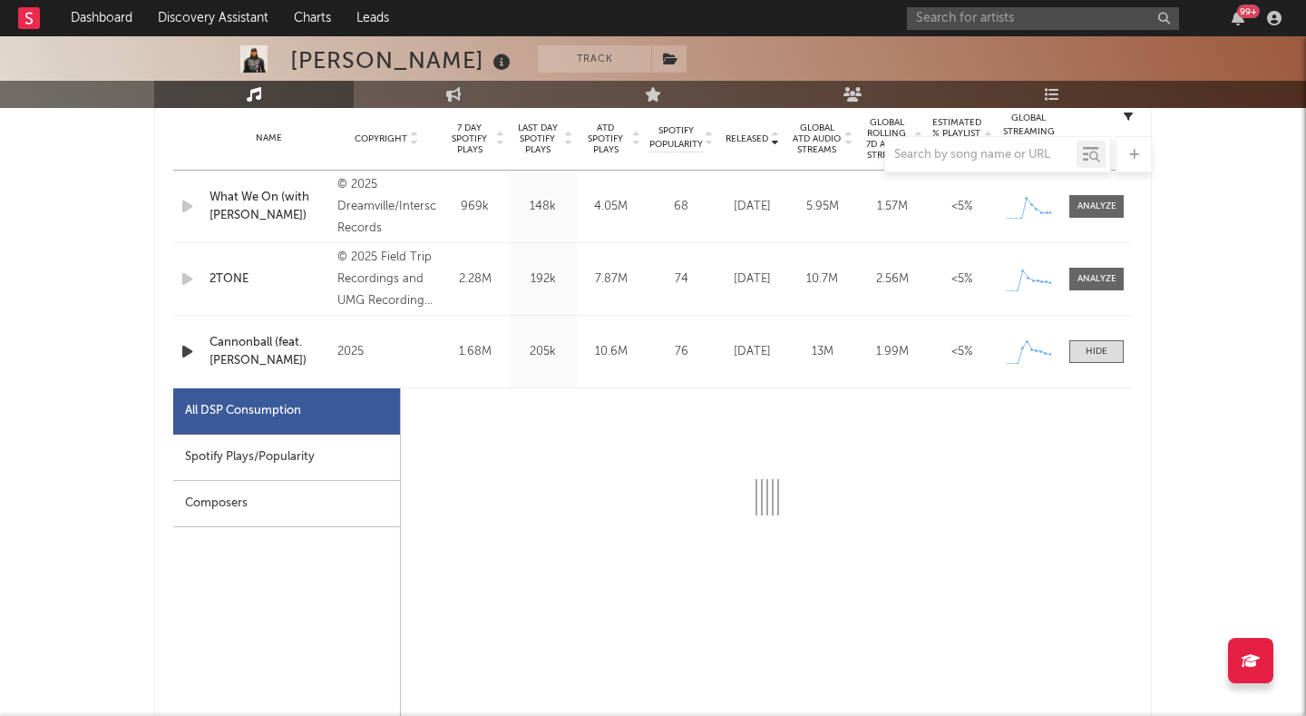
select select "1w"
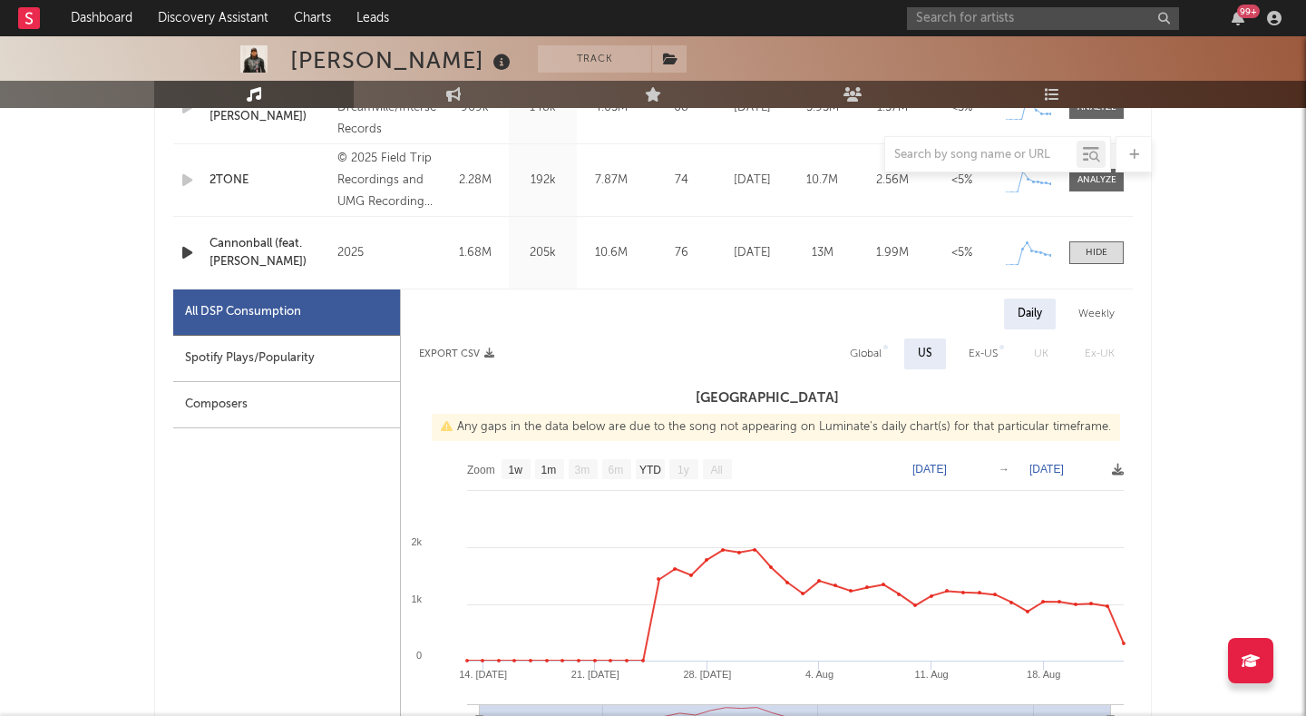
scroll to position [896, 0]
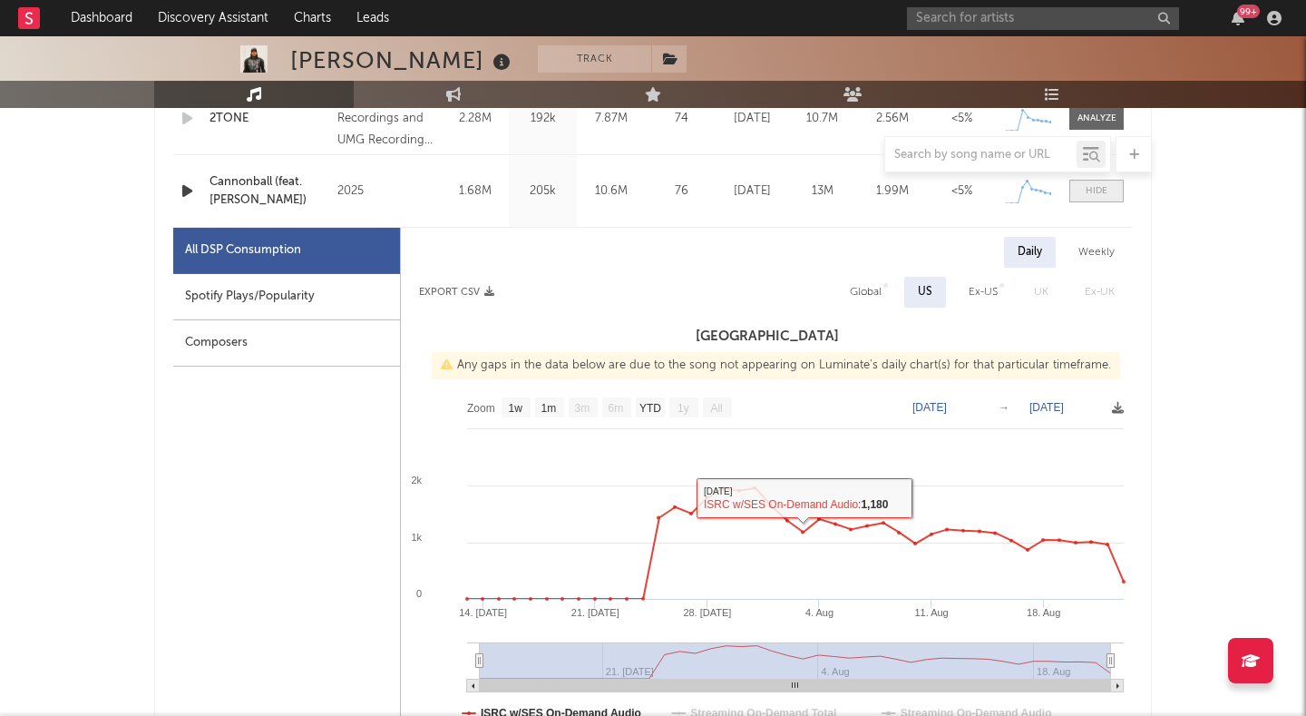
click at [1085, 196] on span at bounding box center [1096, 191] width 54 height 23
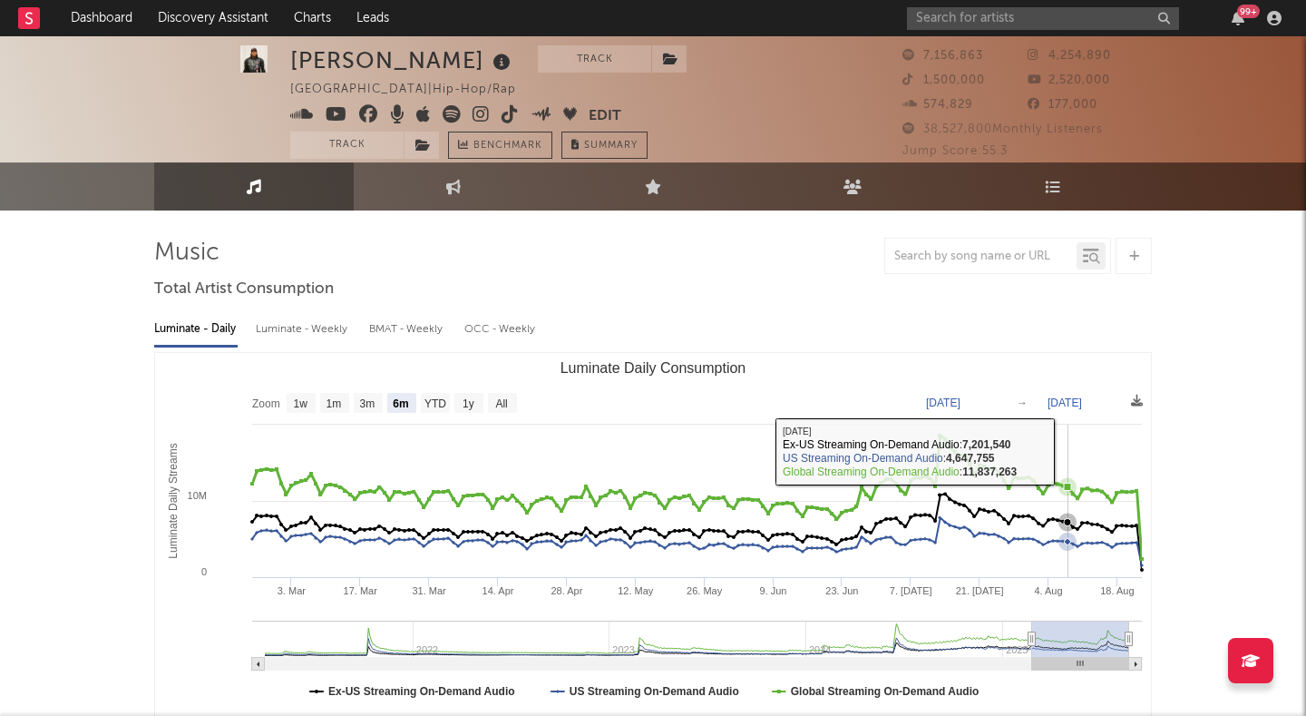
scroll to position [0, 0]
